Goal: Task Accomplishment & Management: Manage account settings

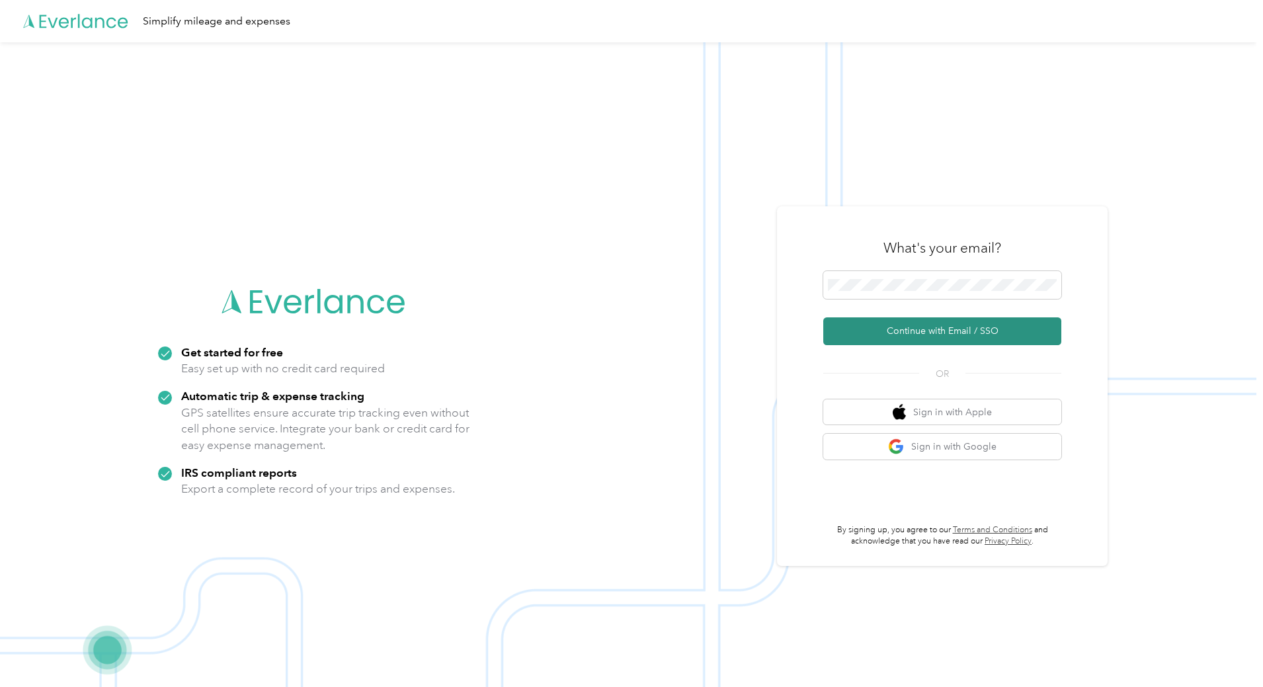
click at [937, 328] on button "Continue with Email / SSO" at bounding box center [943, 332] width 238 height 28
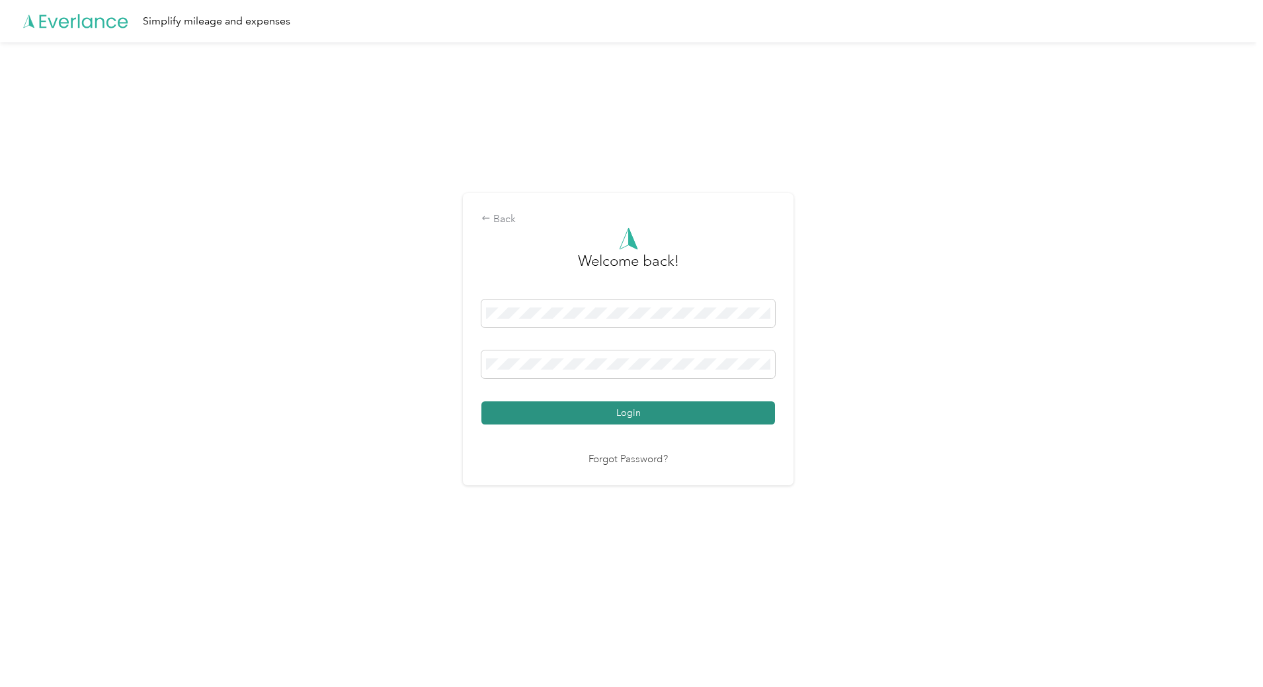
click at [676, 412] on button "Login" at bounding box center [629, 413] width 294 height 23
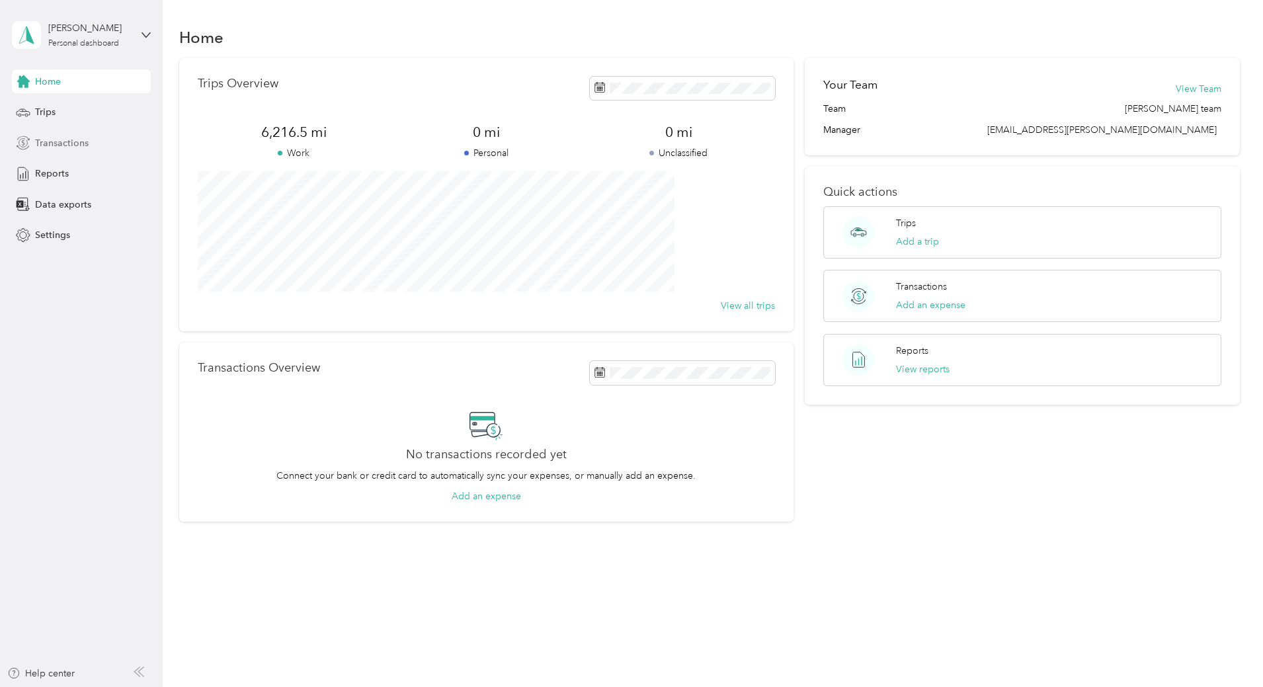
click at [56, 144] on span "Transactions" at bounding box center [62, 143] width 54 height 14
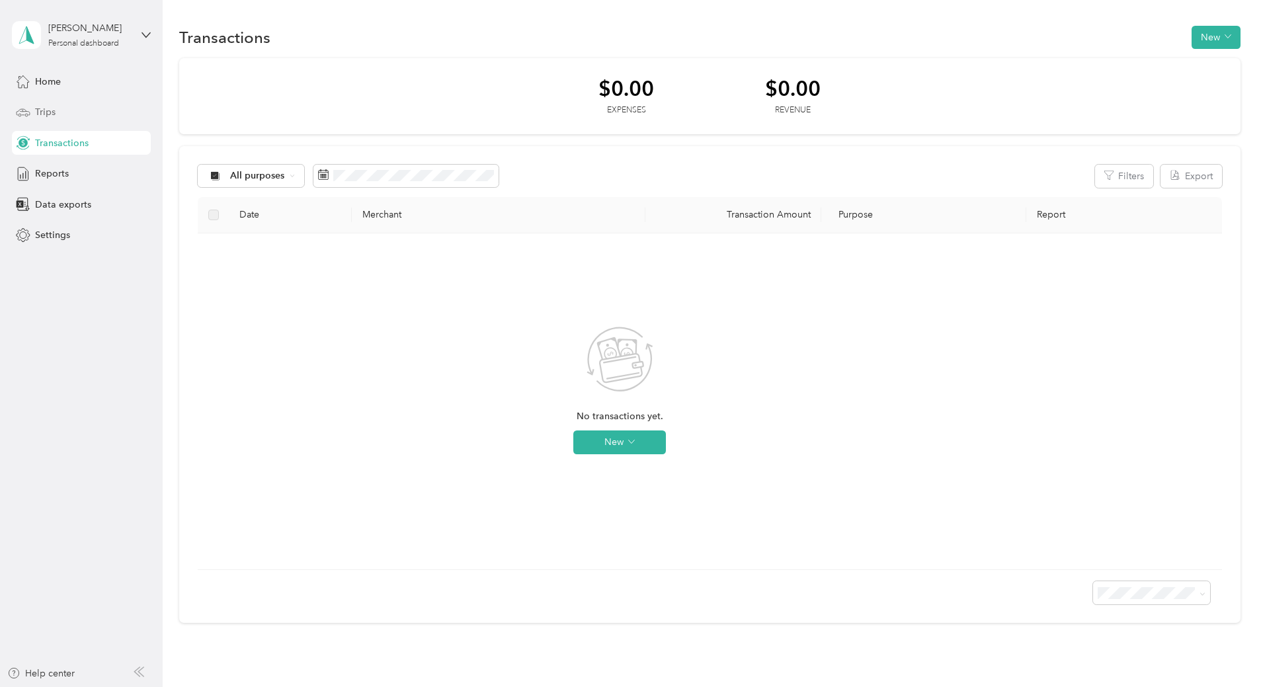
click at [42, 112] on span "Trips" at bounding box center [45, 112] width 21 height 14
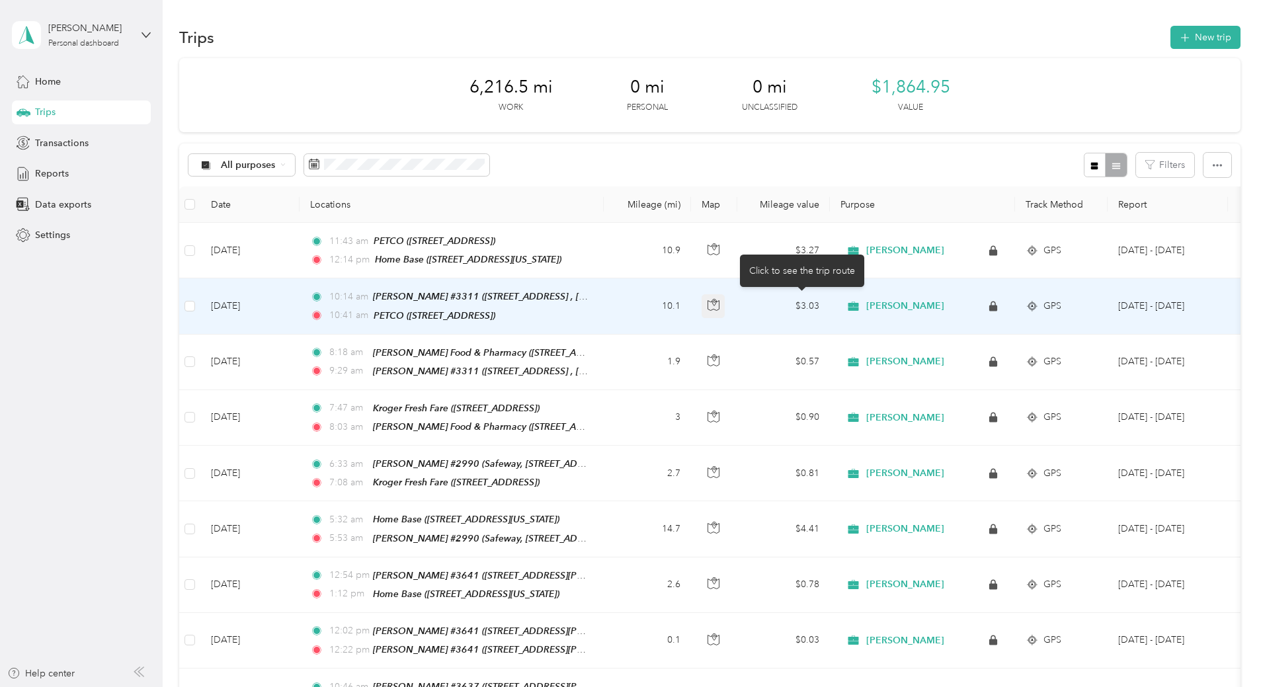
click at [720, 306] on icon "button" at bounding box center [714, 305] width 12 height 12
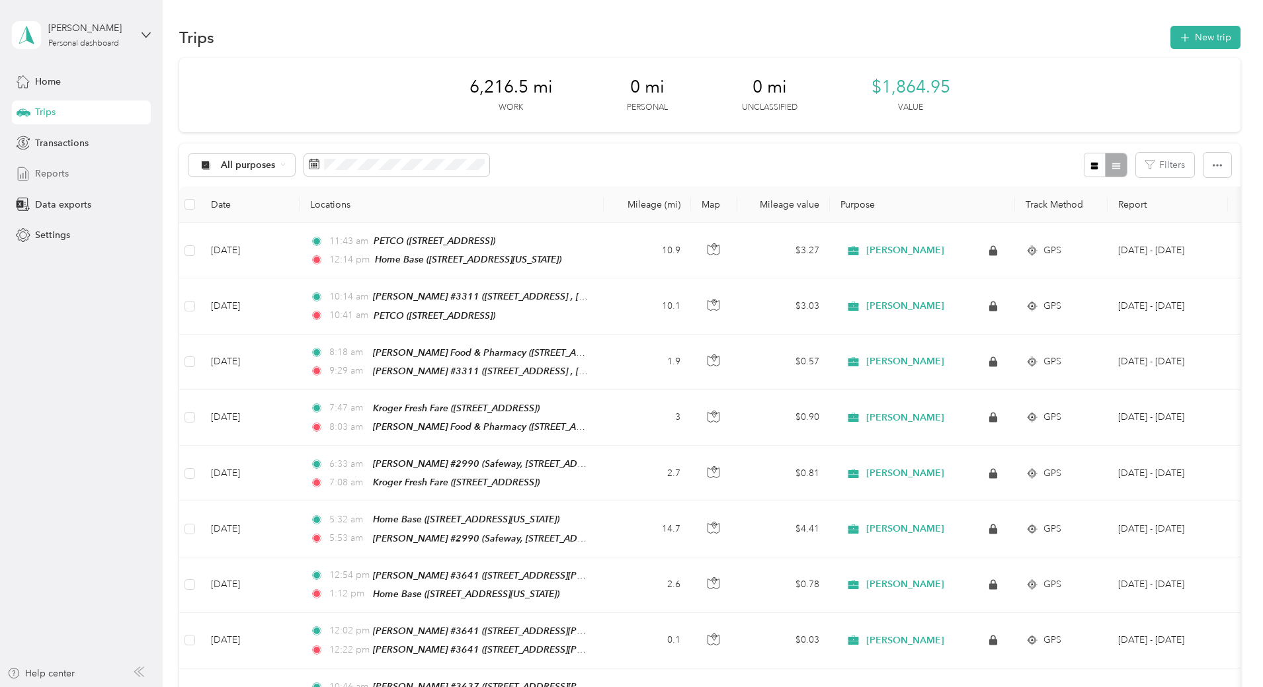
click at [41, 170] on span "Reports" at bounding box center [52, 174] width 34 height 14
